Goal: Information Seeking & Learning: Find contact information

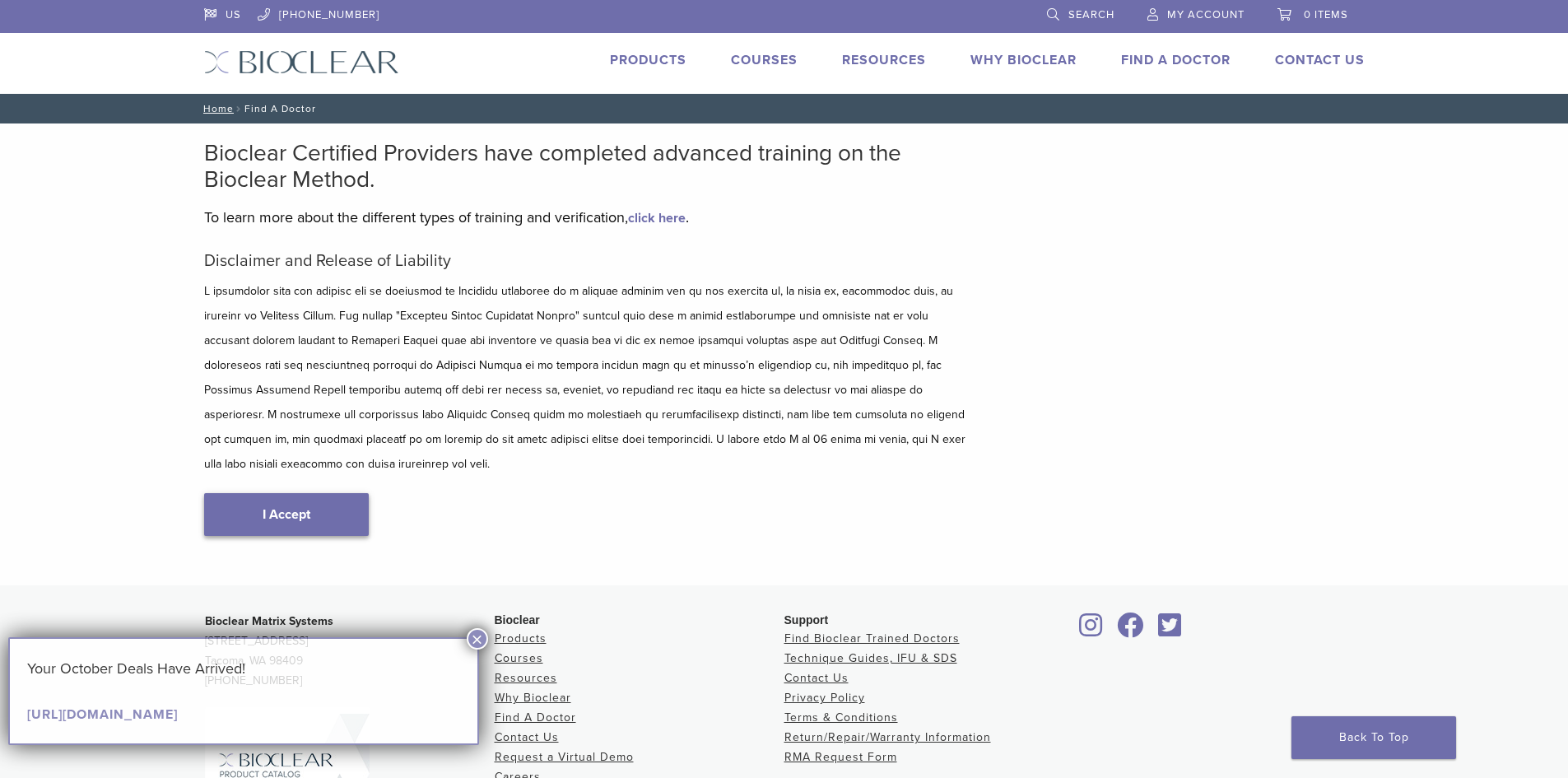
click at [257, 493] on link "I Accept" at bounding box center [286, 514] width 165 height 43
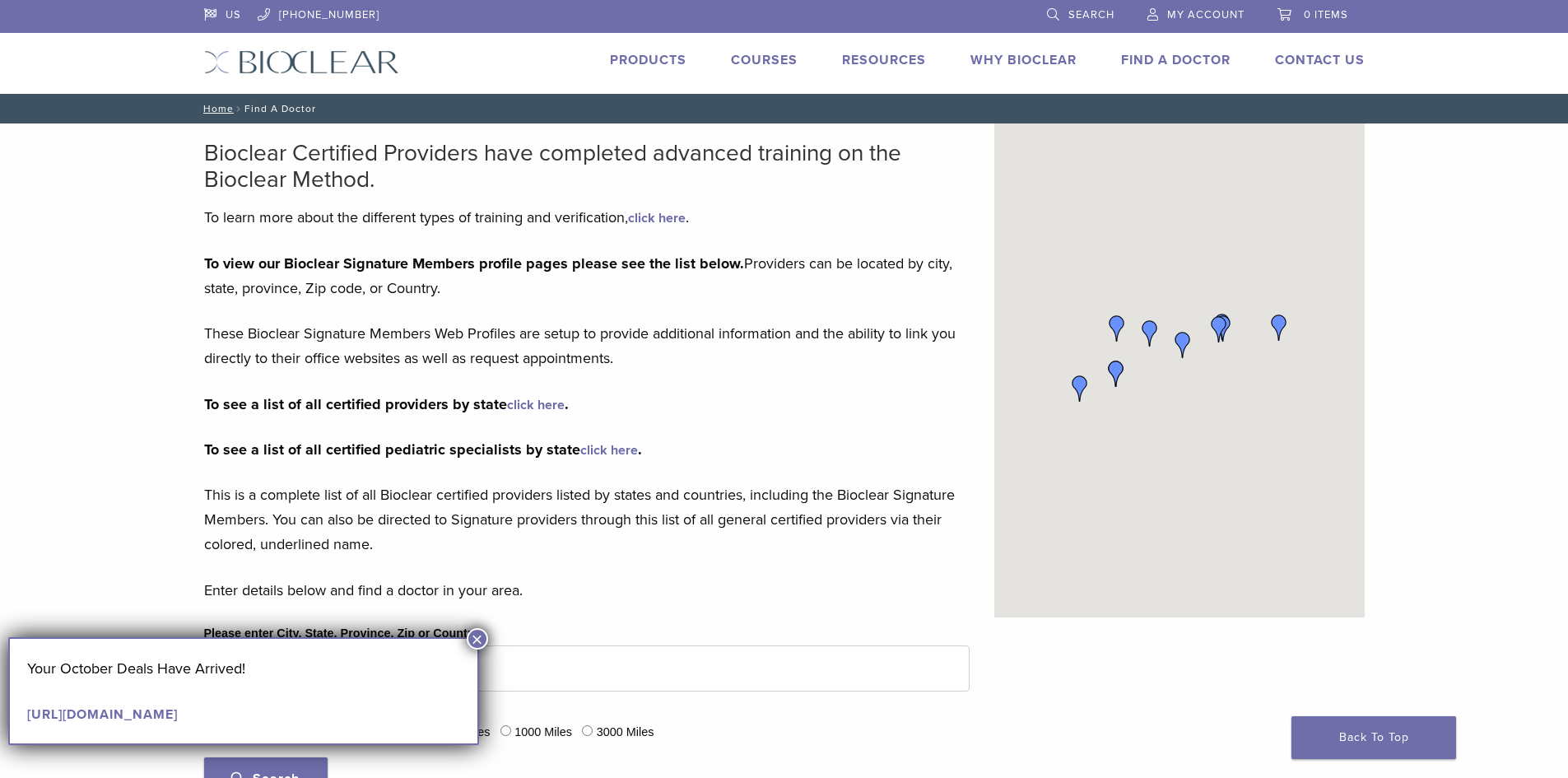
click at [472, 639] on button "×" at bounding box center [477, 638] width 21 height 21
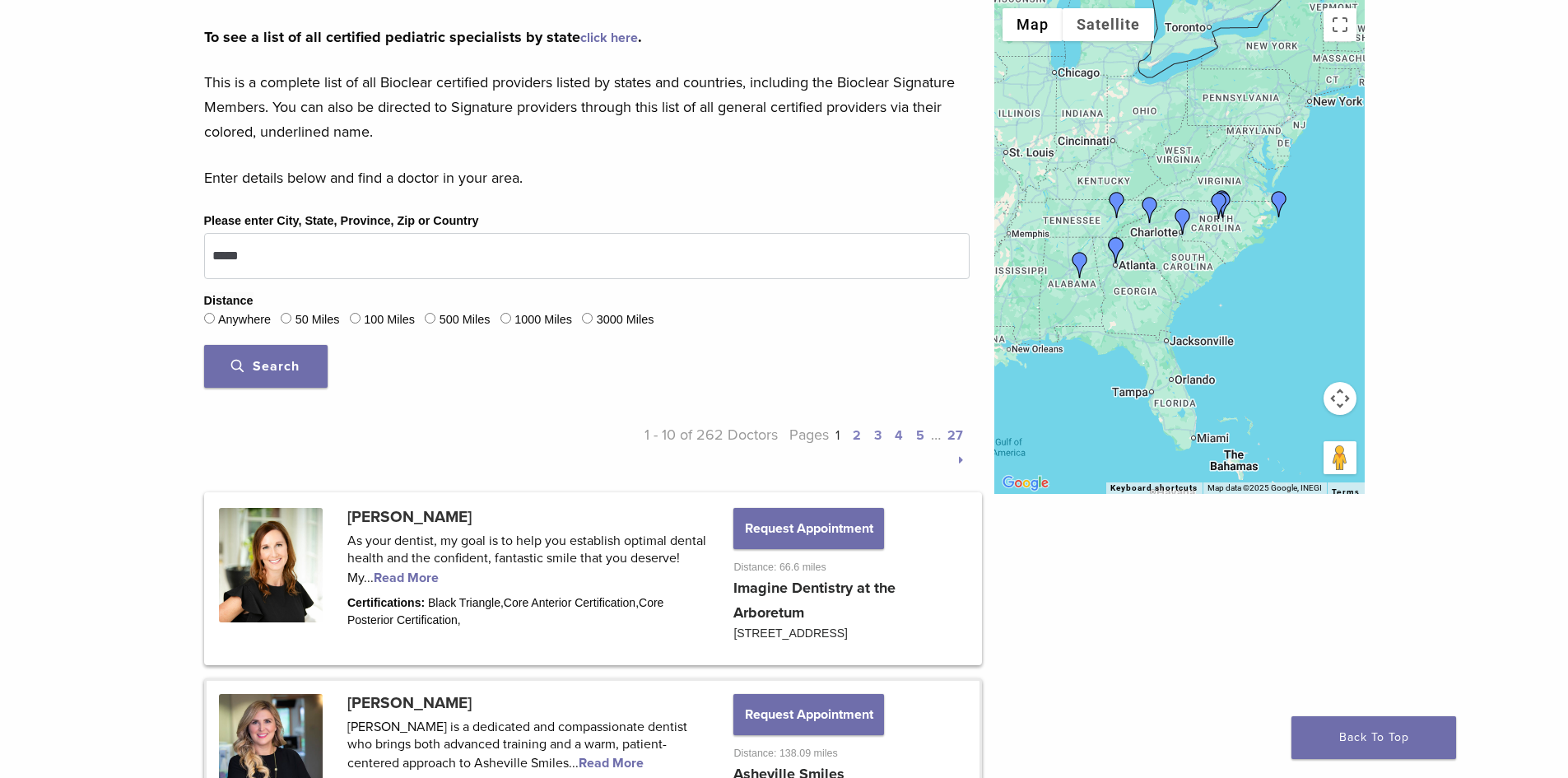
scroll to position [412, 0]
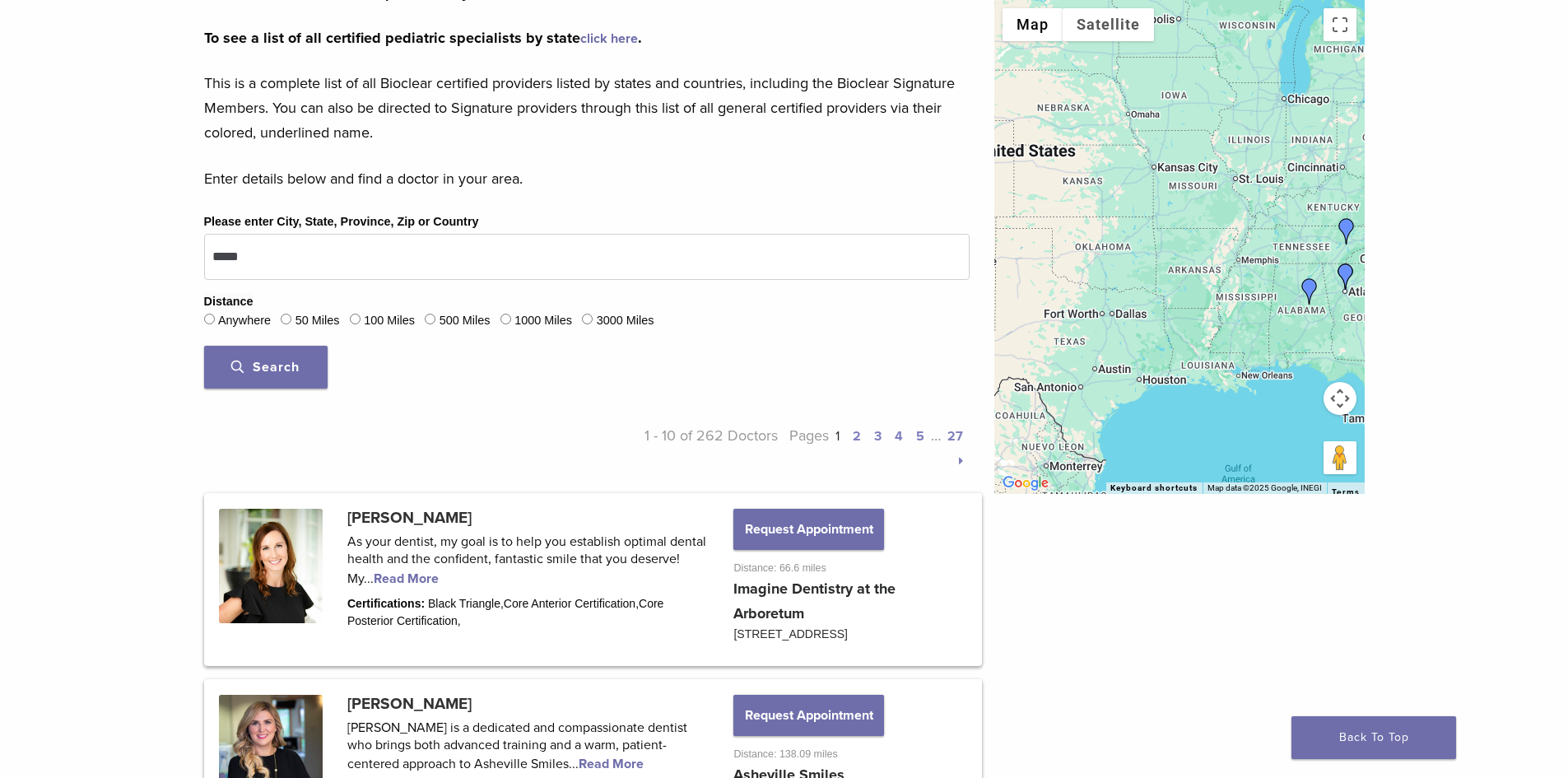
drag, startPoint x: 1043, startPoint y: 233, endPoint x: 1275, endPoint y: 258, distance: 233.3
click at [1275, 258] on div at bounding box center [1180, 247] width 371 height 494
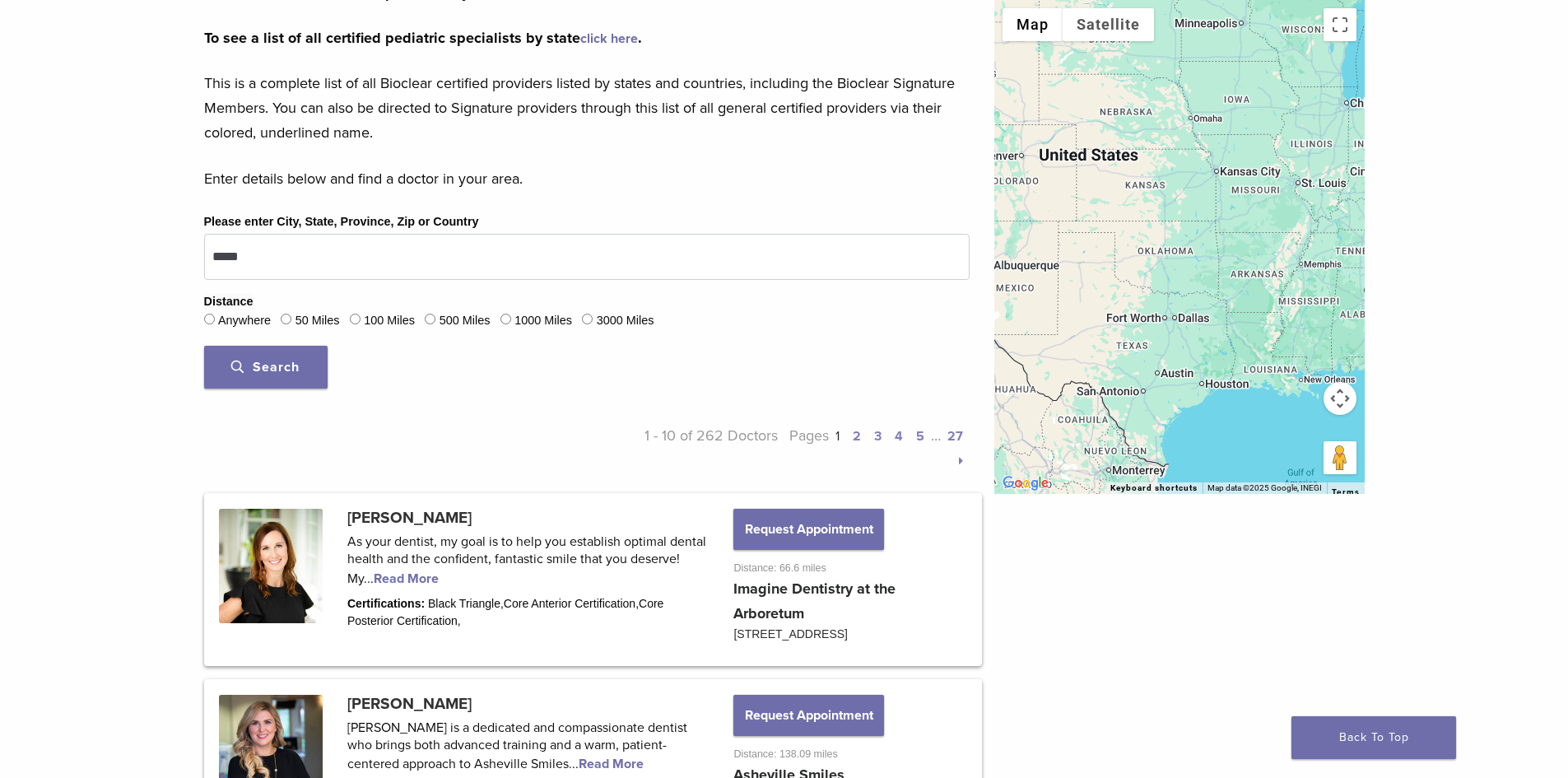
drag, startPoint x: 1133, startPoint y: 283, endPoint x: 1201, endPoint y: 287, distance: 68.1
click at [1201, 287] on div at bounding box center [1180, 247] width 371 height 494
click at [1162, 321] on div at bounding box center [1180, 247] width 371 height 494
click at [1187, 323] on div at bounding box center [1180, 247] width 371 height 494
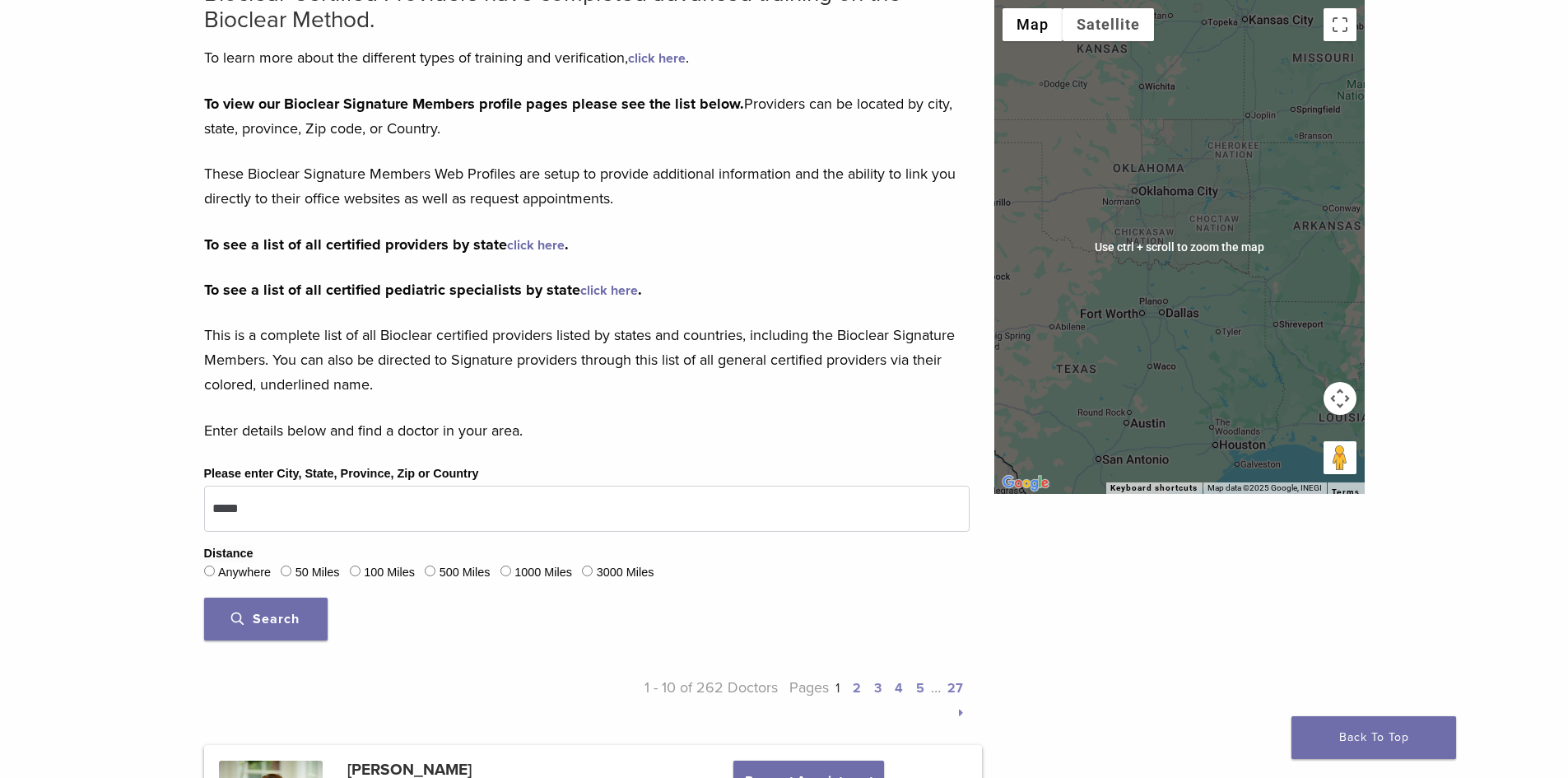
scroll to position [165, 0]
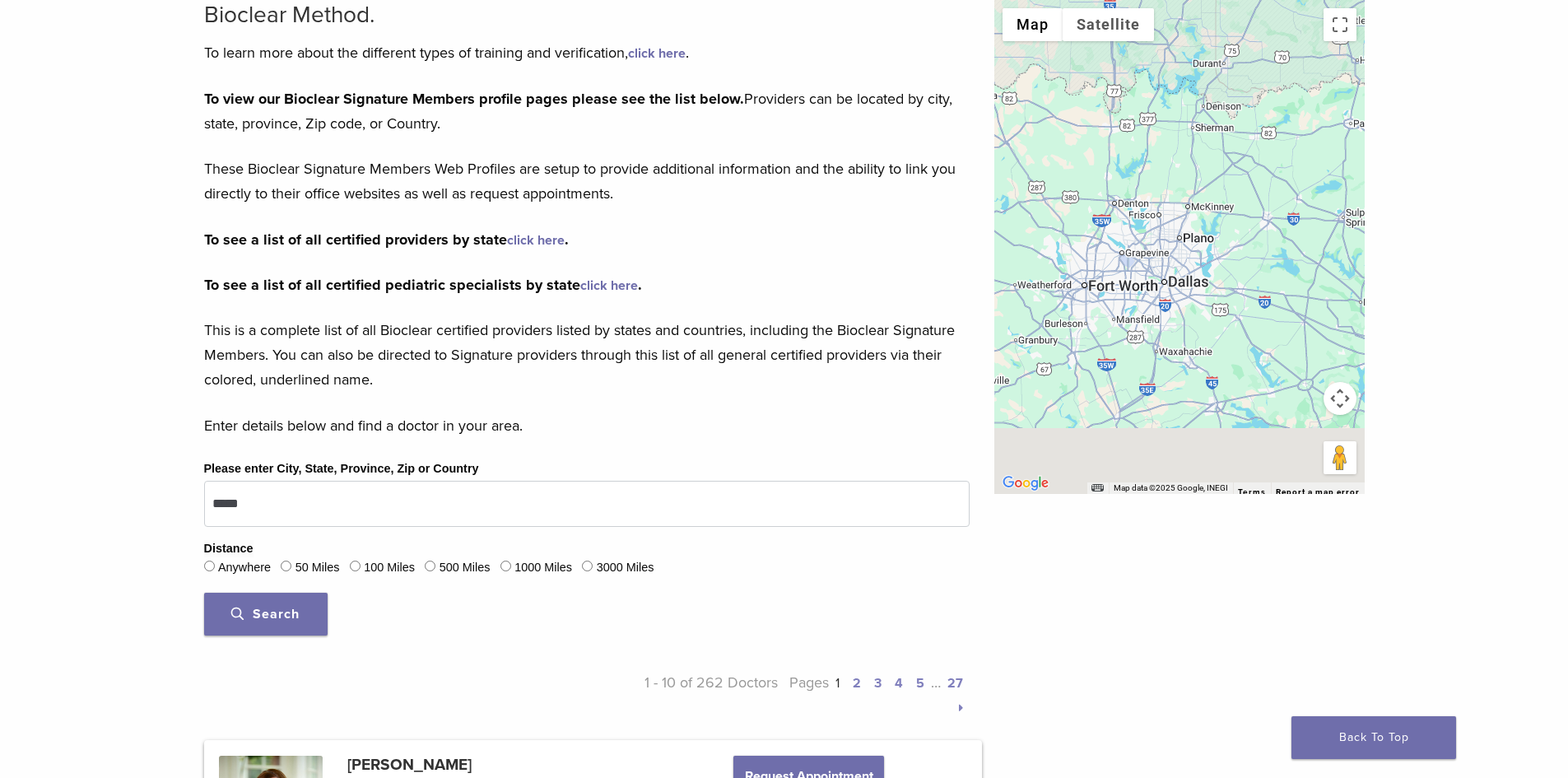
drag, startPoint x: 1088, startPoint y: 325, endPoint x: 1238, endPoint y: 170, distance: 215.7
click at [1238, 170] on div at bounding box center [1180, 247] width 371 height 494
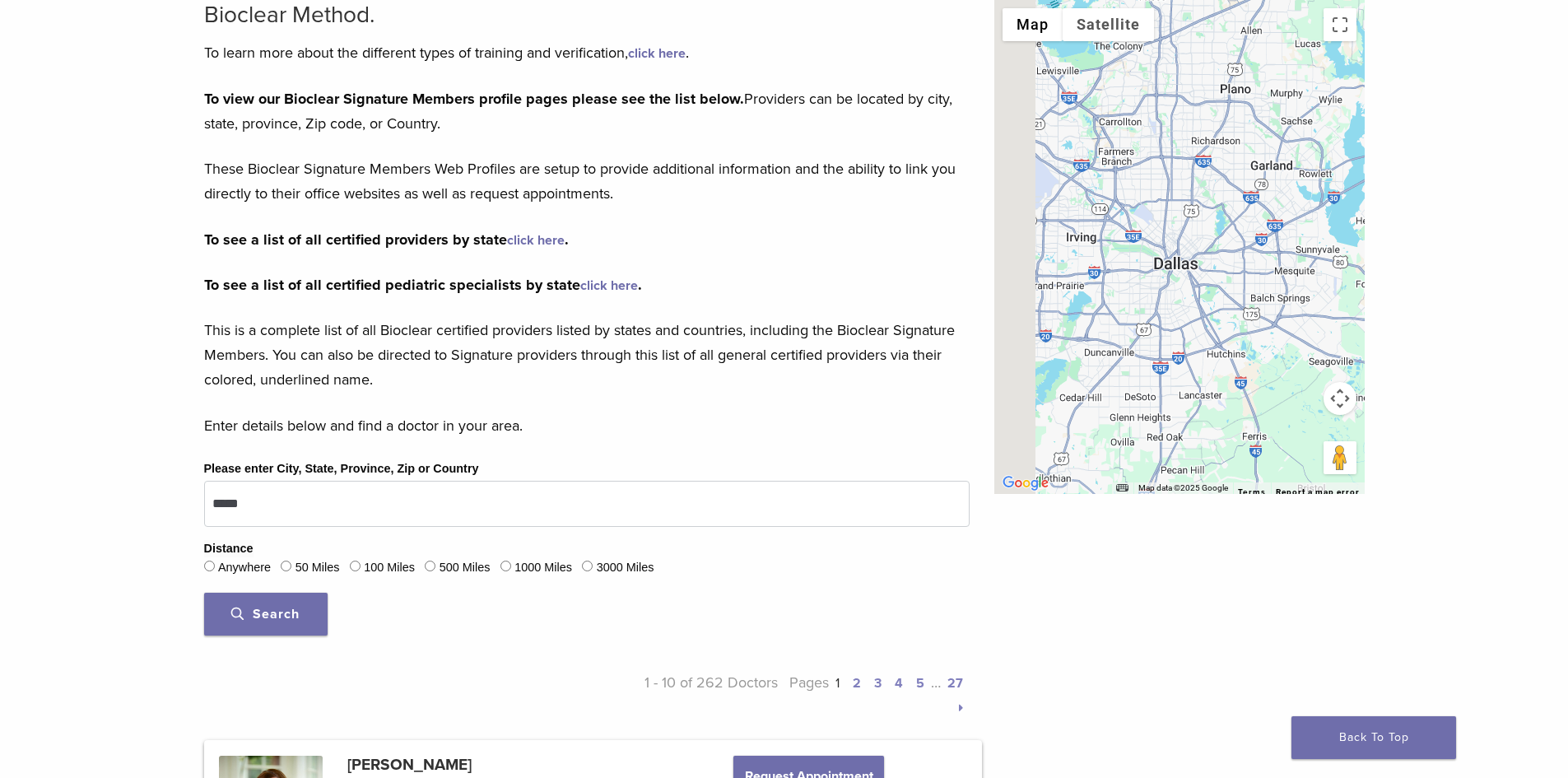
drag, startPoint x: 1091, startPoint y: 240, endPoint x: 1268, endPoint y: 238, distance: 177.0
click at [1268, 238] on div at bounding box center [1180, 247] width 371 height 494
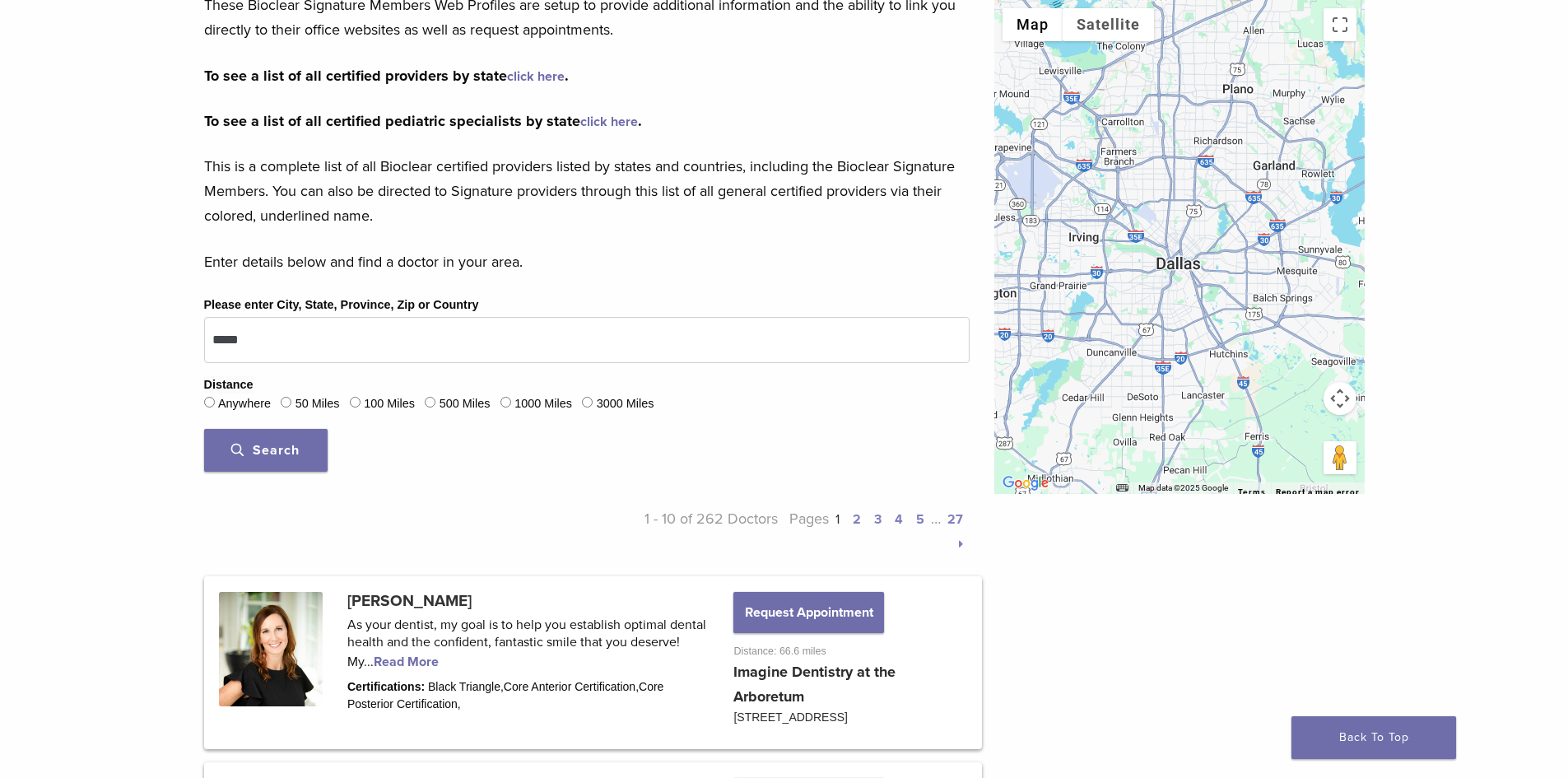
scroll to position [329, 0]
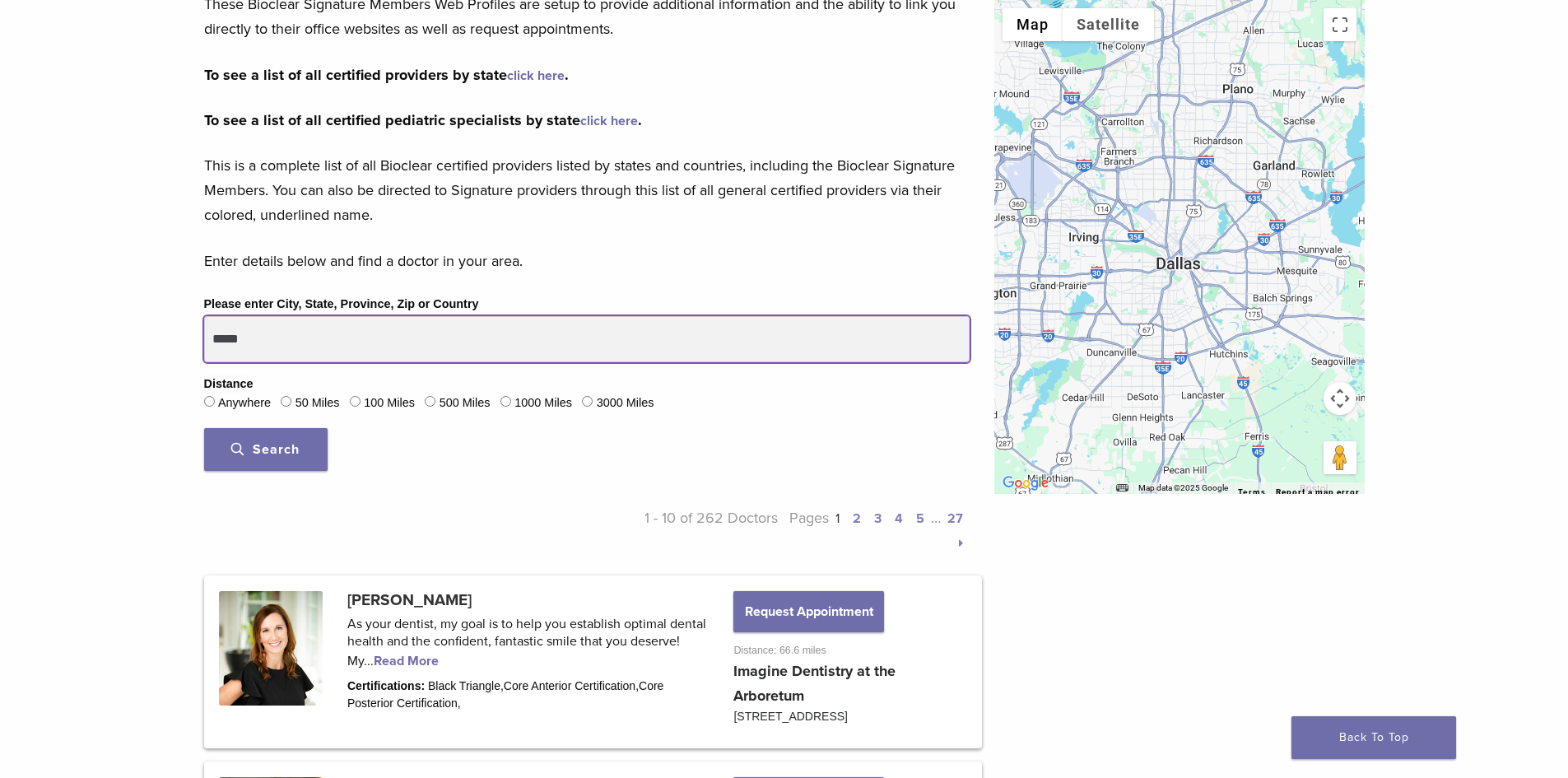
drag, startPoint x: 270, startPoint y: 342, endPoint x: 185, endPoint y: 325, distance: 86.7
type input "***"
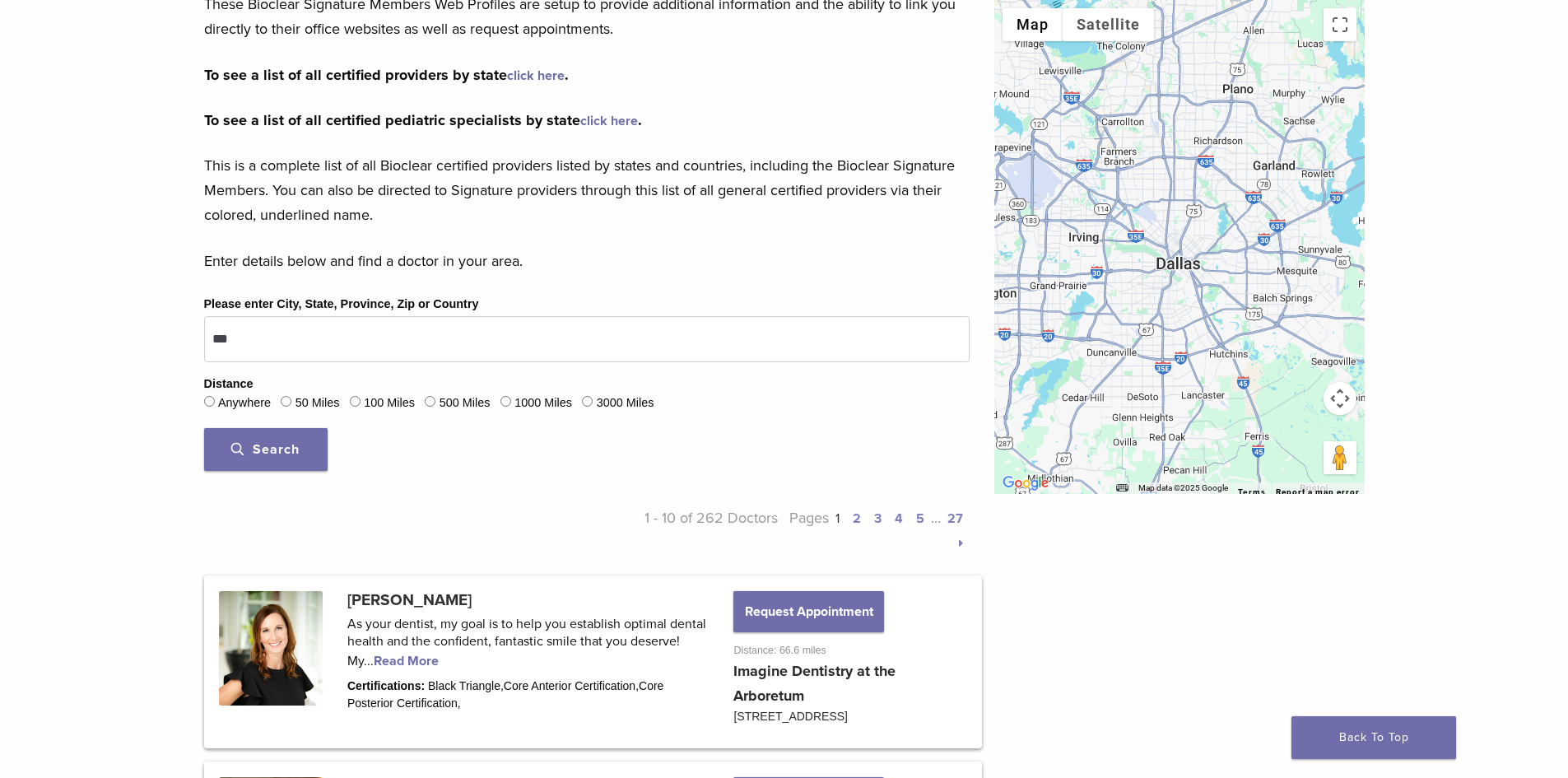
click at [279, 448] on span "Search" at bounding box center [265, 450] width 68 height 17
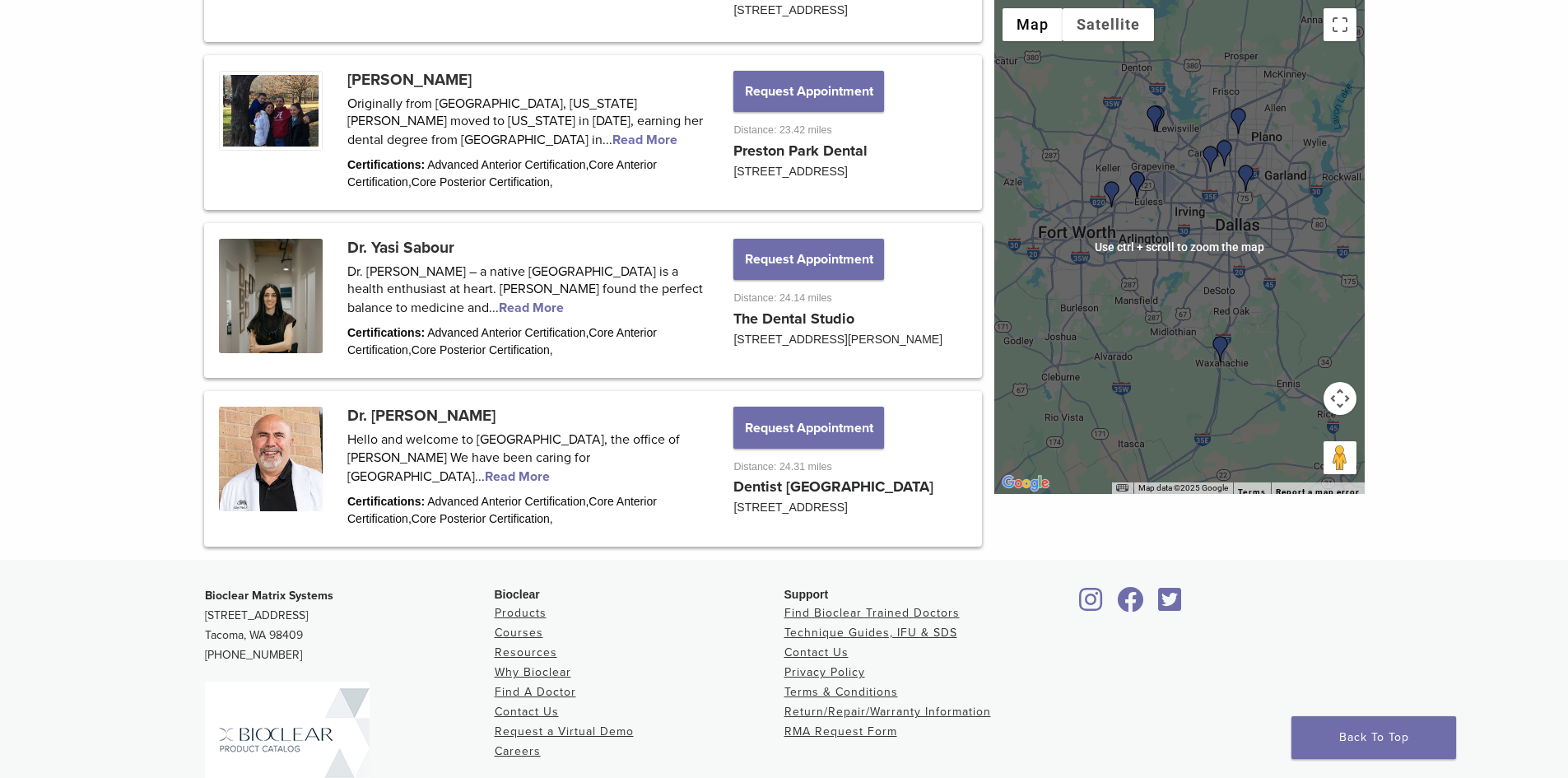
scroll to position [2141, 0]
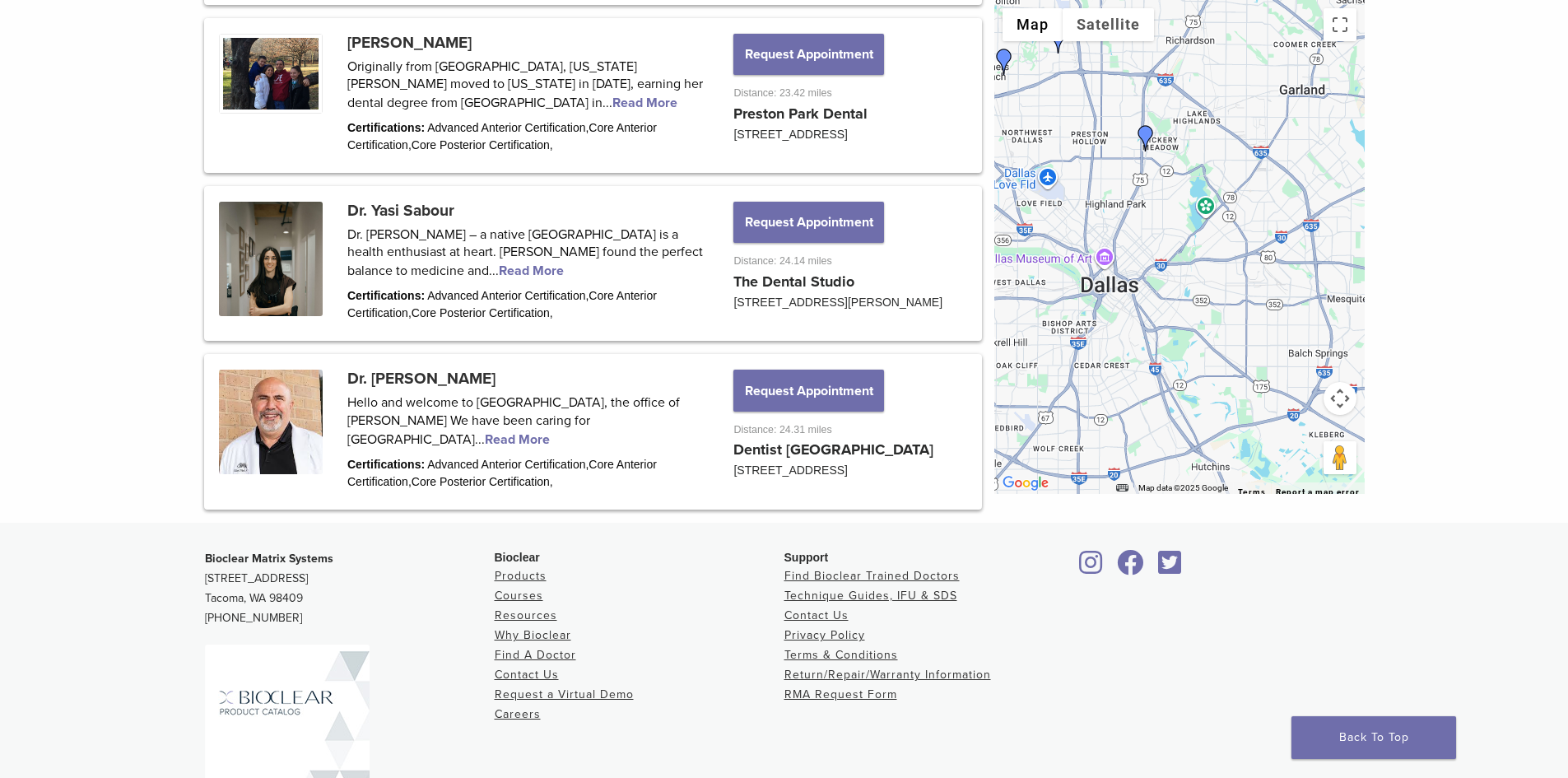
drag, startPoint x: 1256, startPoint y: 157, endPoint x: 1172, endPoint y: 375, distance: 233.6
click at [1172, 375] on div at bounding box center [1180, 247] width 371 height 494
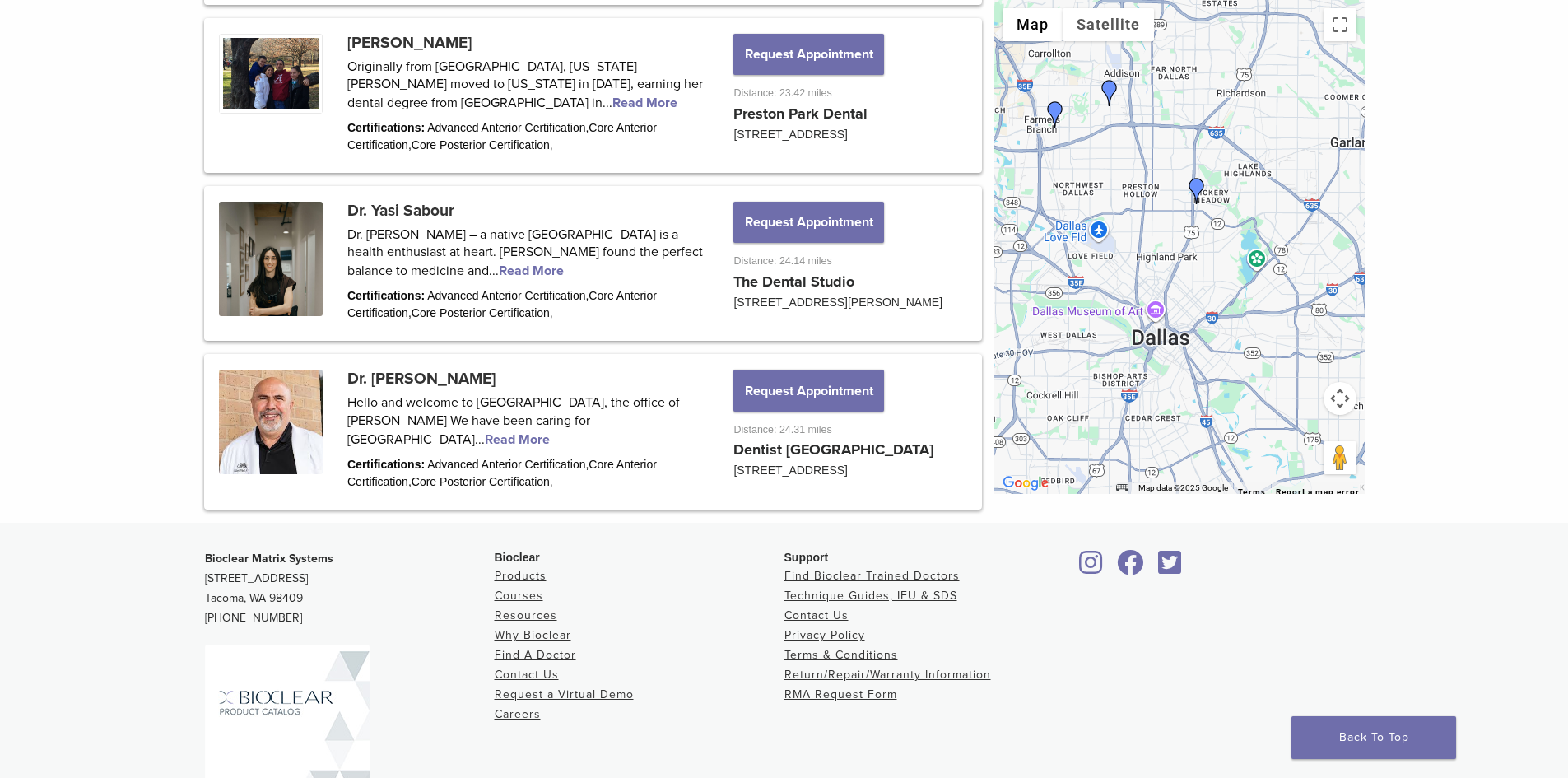
drag, startPoint x: 1207, startPoint y: 351, endPoint x: 1260, endPoint y: 417, distance: 84.6
click at [1260, 417] on div at bounding box center [1180, 247] width 371 height 494
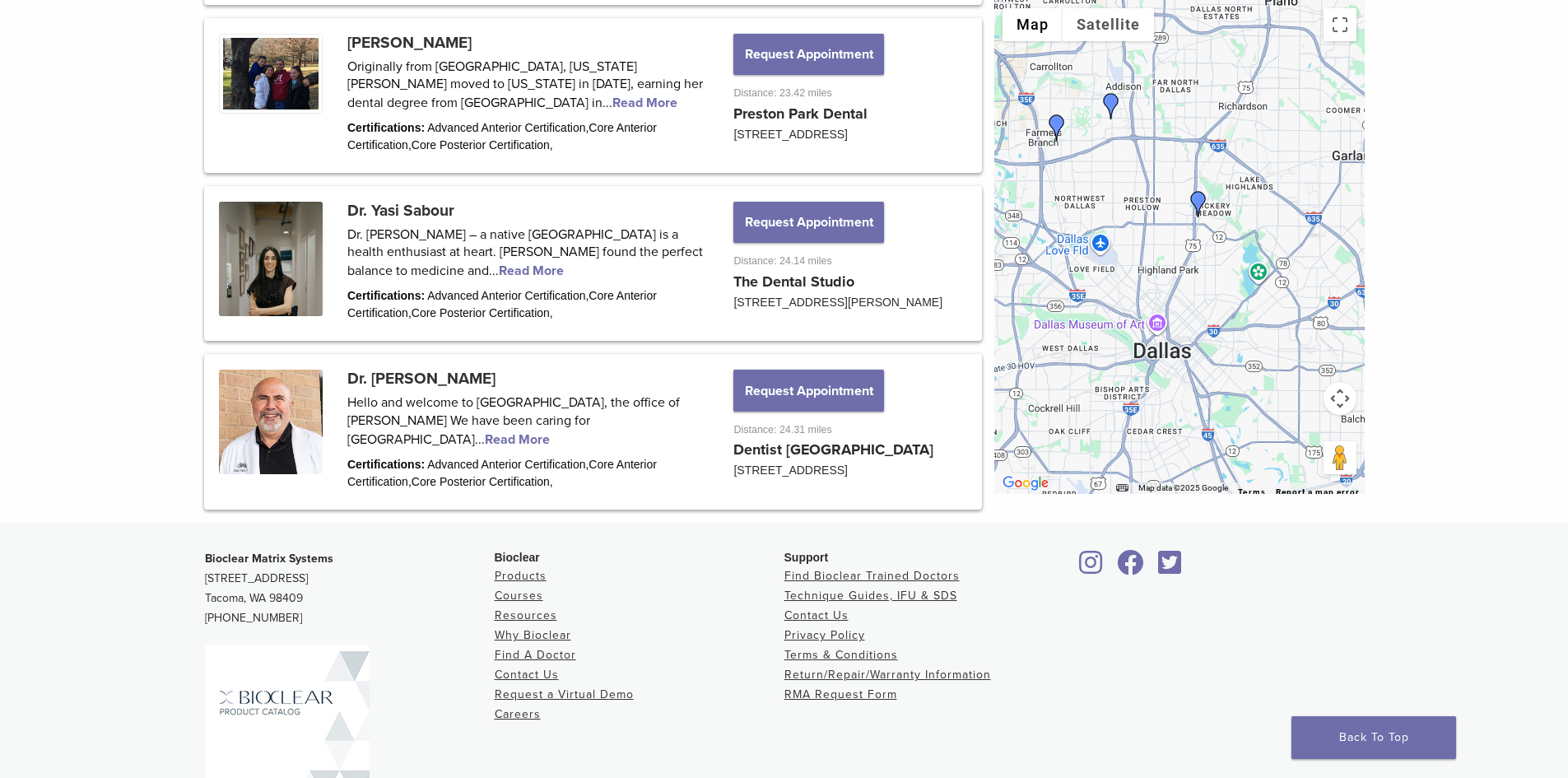
click at [1200, 198] on img "Dr. Claudia Vargas" at bounding box center [1199, 204] width 26 height 26
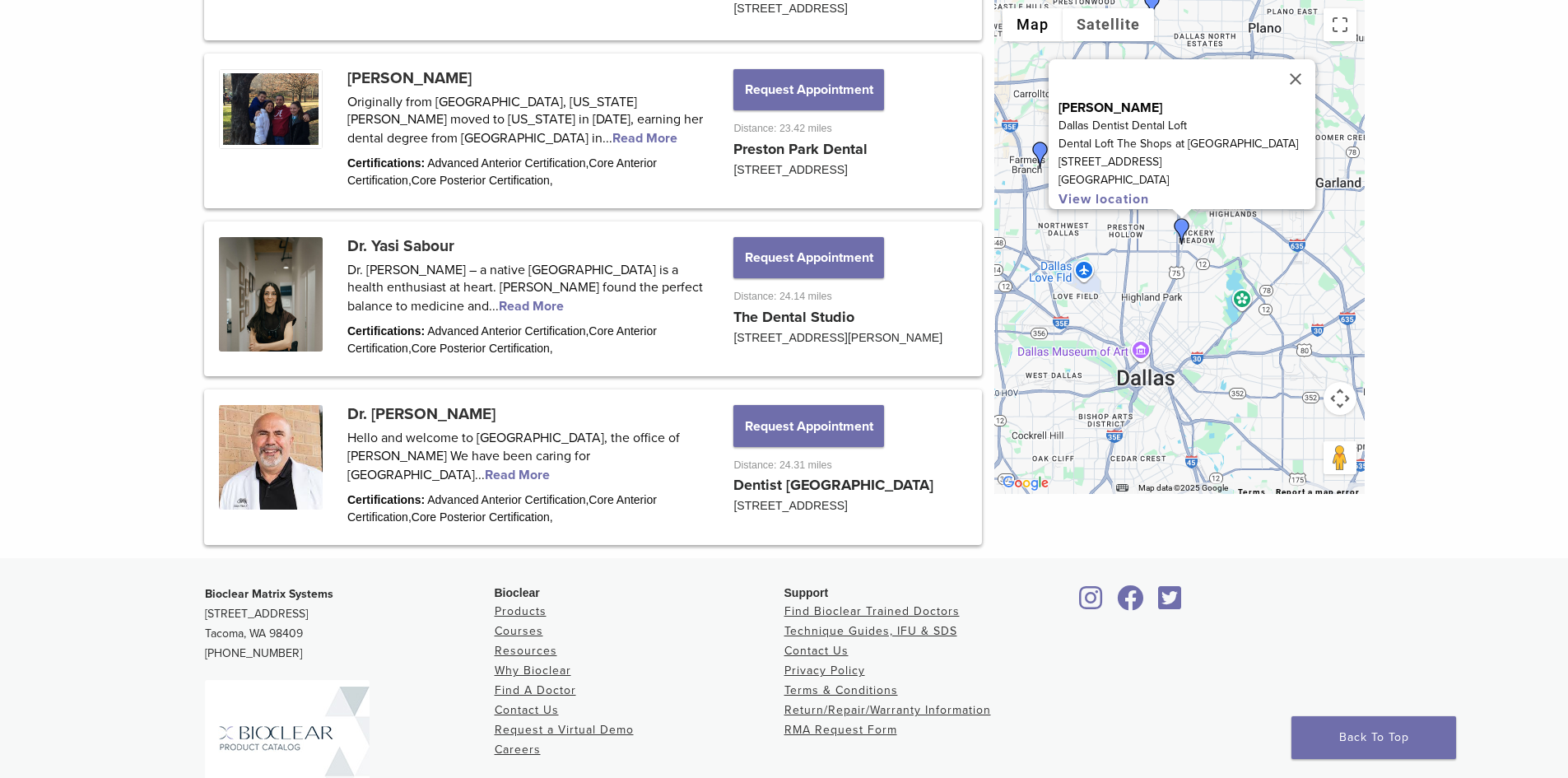
scroll to position [2140, 0]
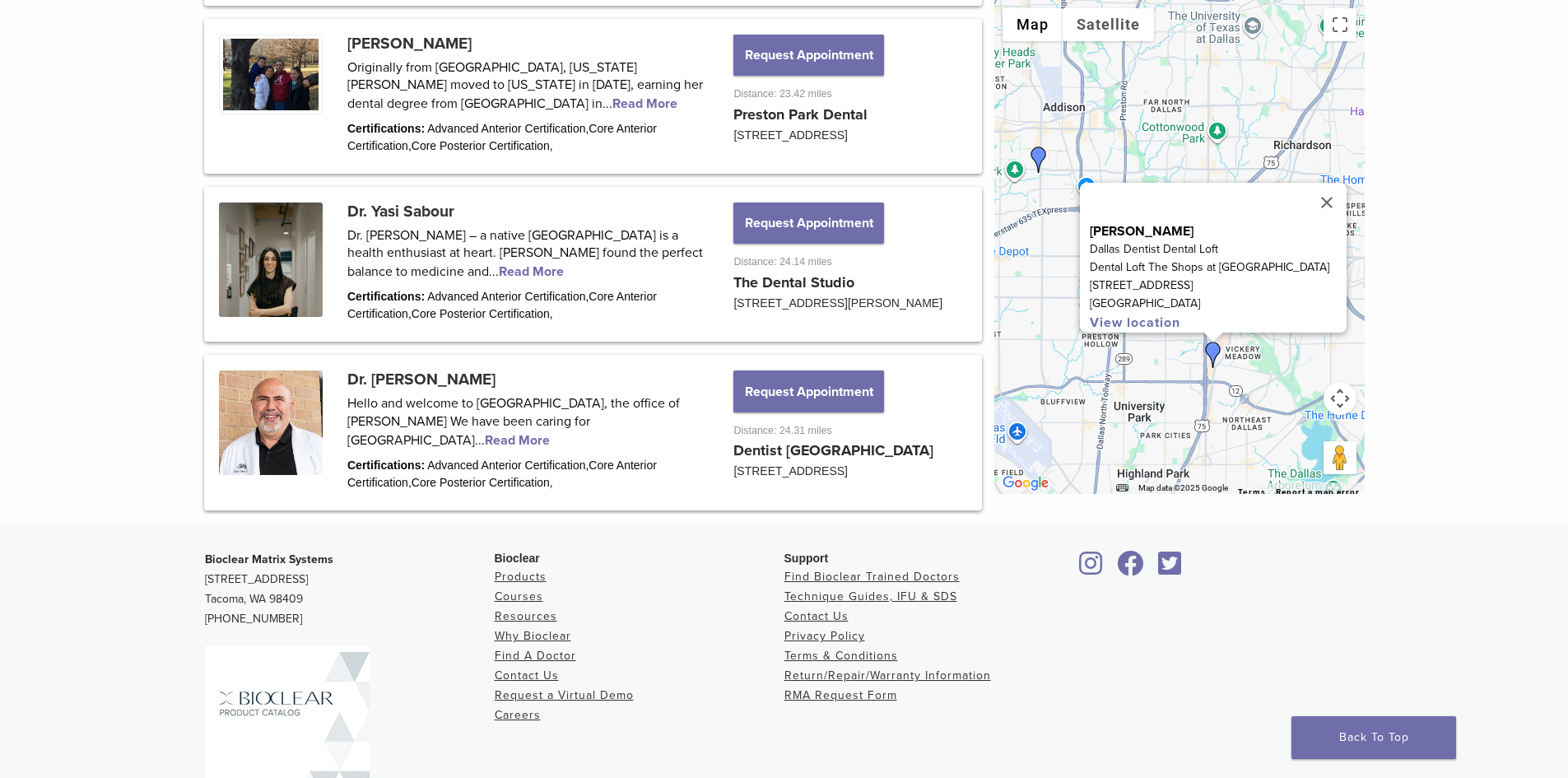
drag, startPoint x: 1252, startPoint y: 182, endPoint x: 1306, endPoint y: 359, distance: 185.1
click at [1306, 359] on div "[PERSON_NAME] Dentist Dental Loft Dental Loft The Shops at [GEOGRAPHIC_DATA] [S…" at bounding box center [1180, 247] width 371 height 494
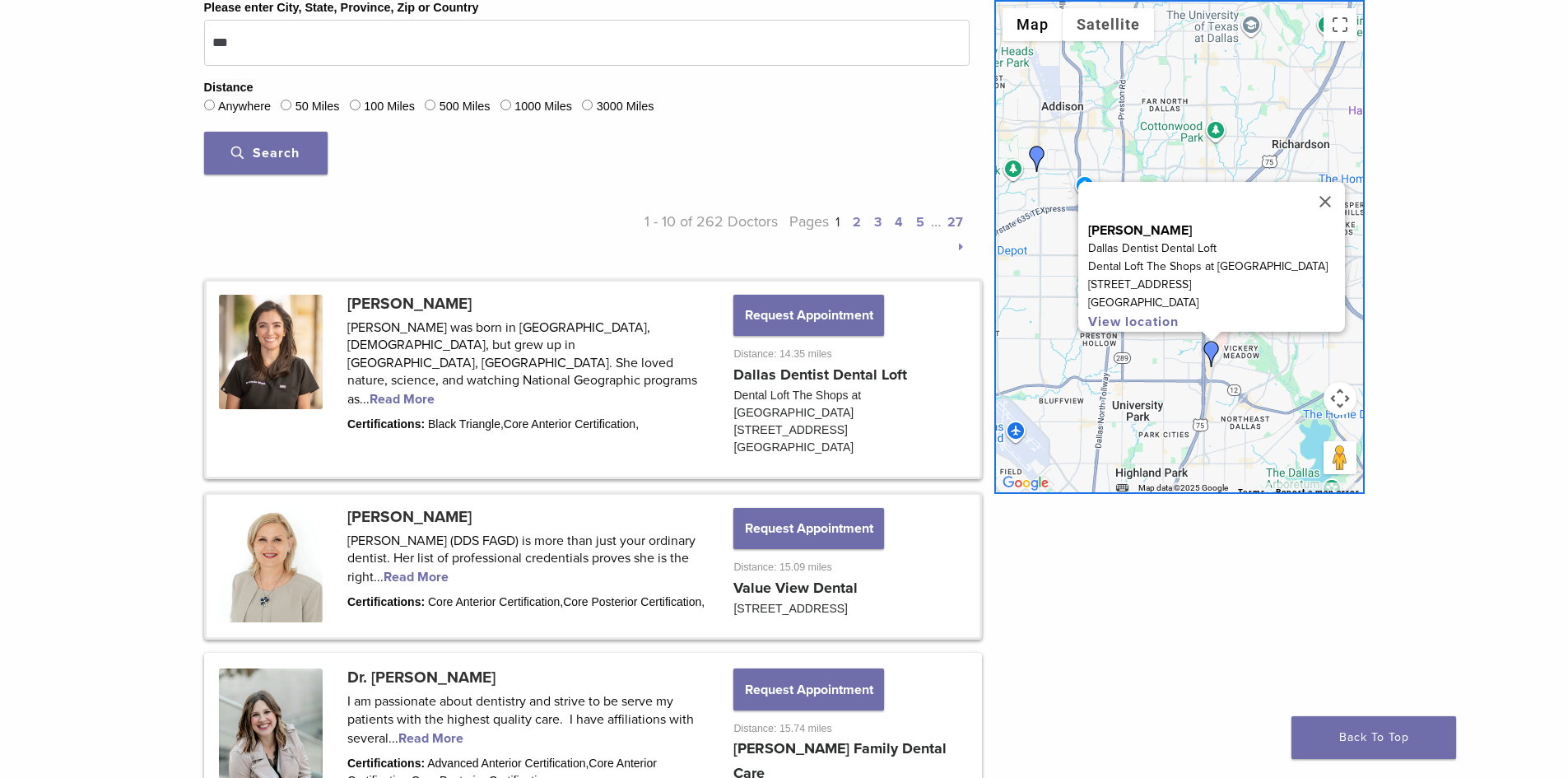
scroll to position [576, 0]
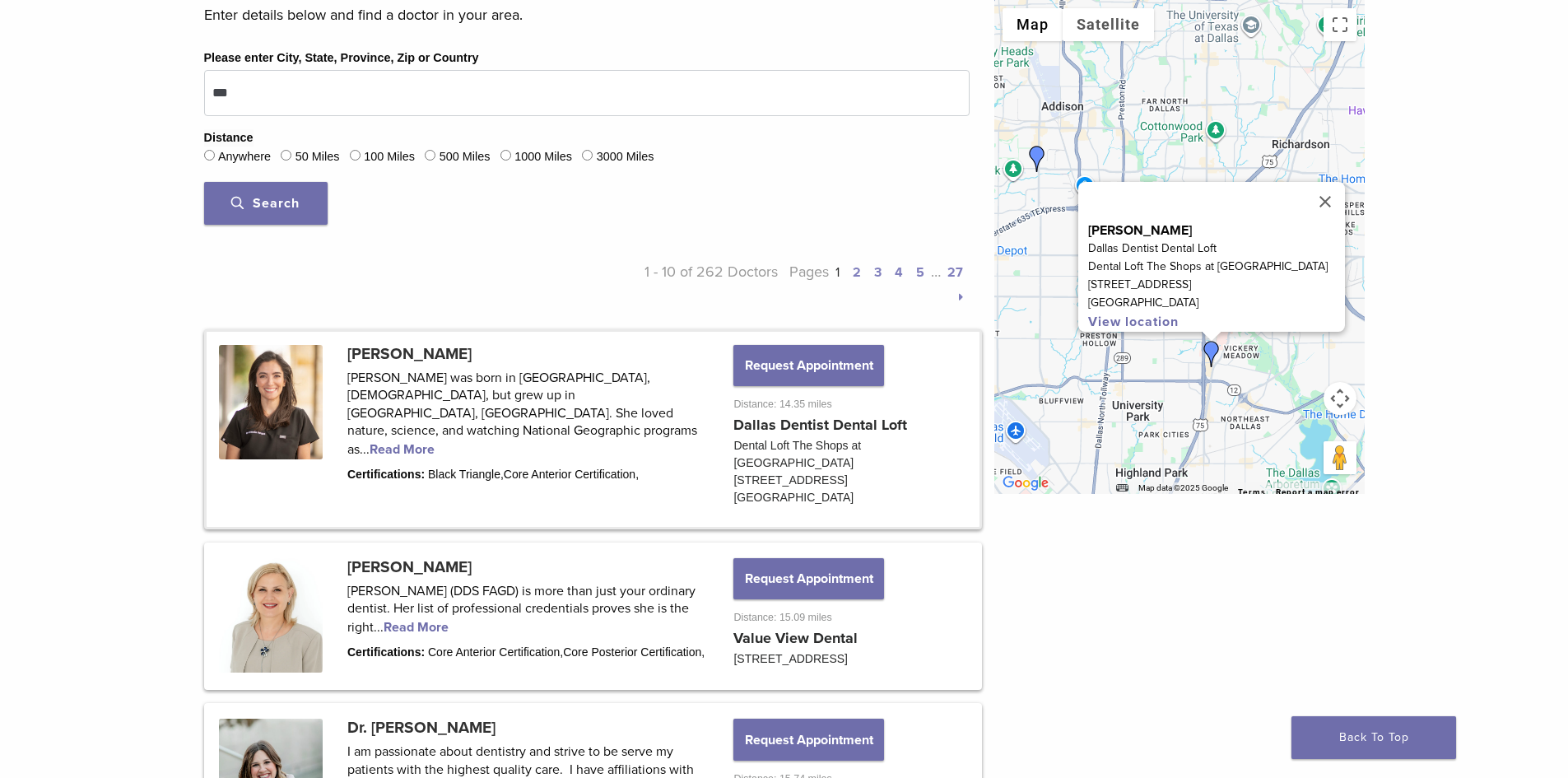
click at [854, 273] on link "2" at bounding box center [857, 273] width 8 height 17
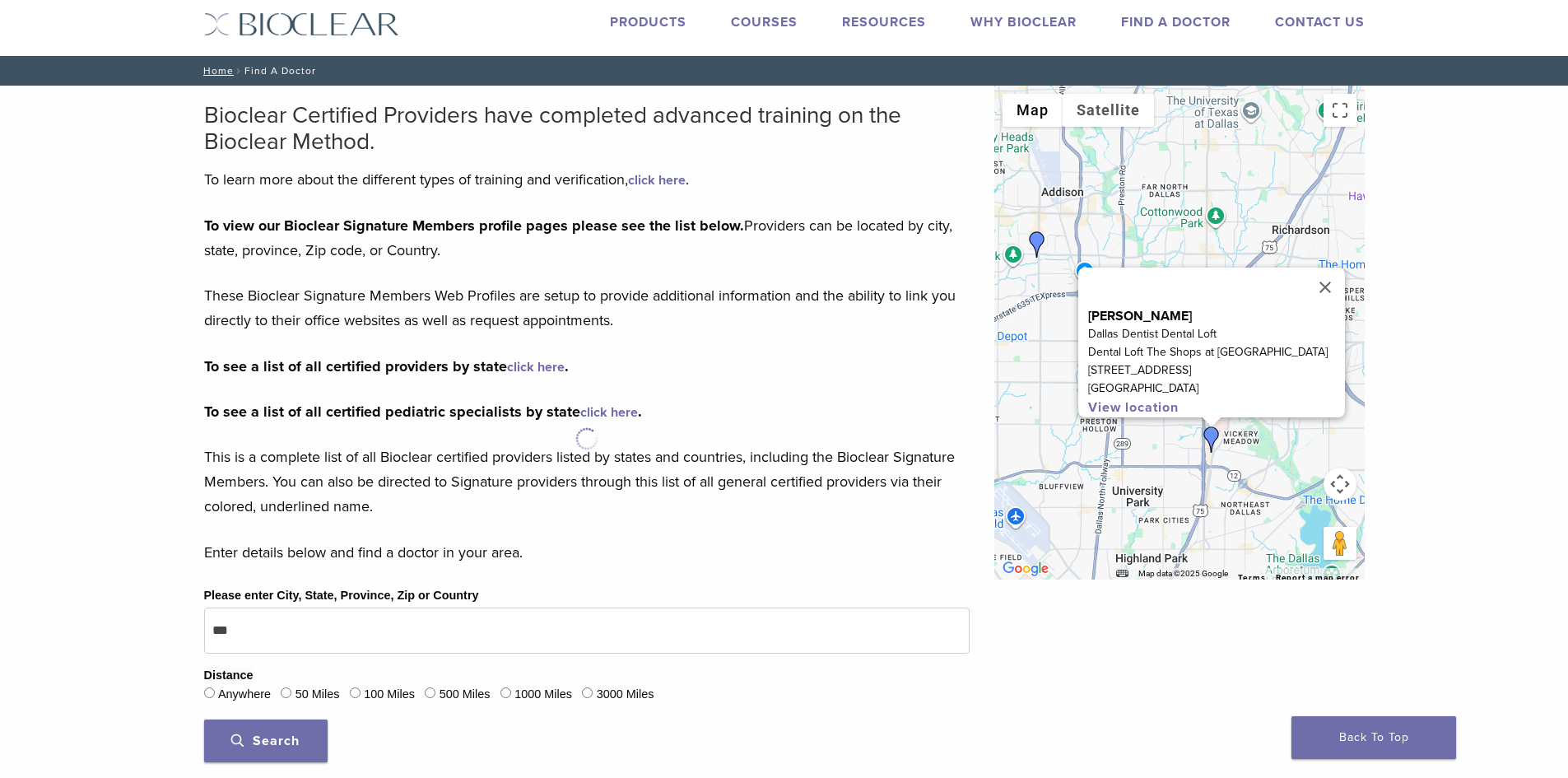
scroll to position [0, 0]
